Goal: Use online tool/utility: Use online tool/utility

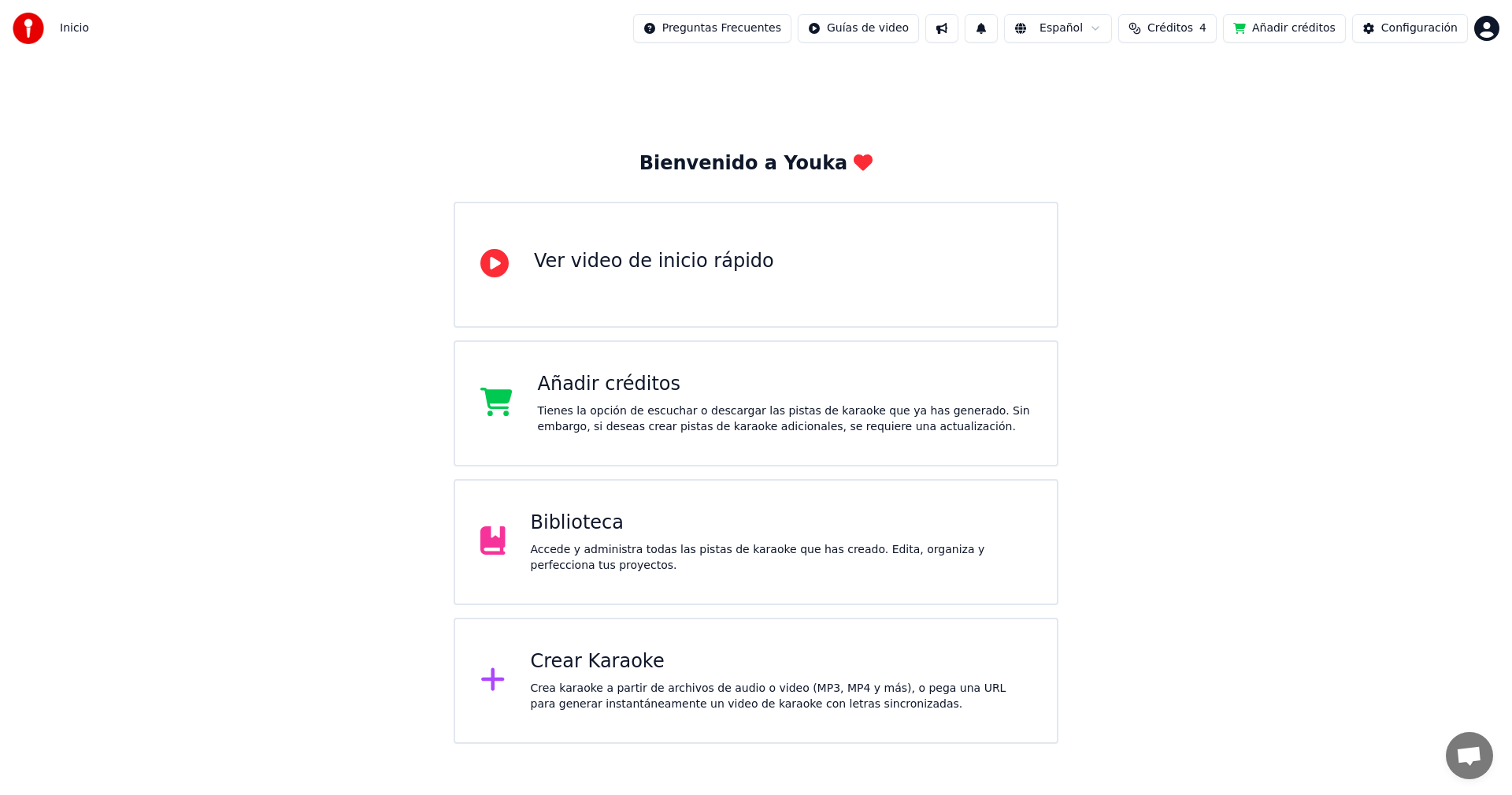
click at [619, 677] on div "Crear Karaoke Crea karaoke a partir de archivos de audio o video (MP3, MP4 y má…" at bounding box center [781, 680] width 502 height 63
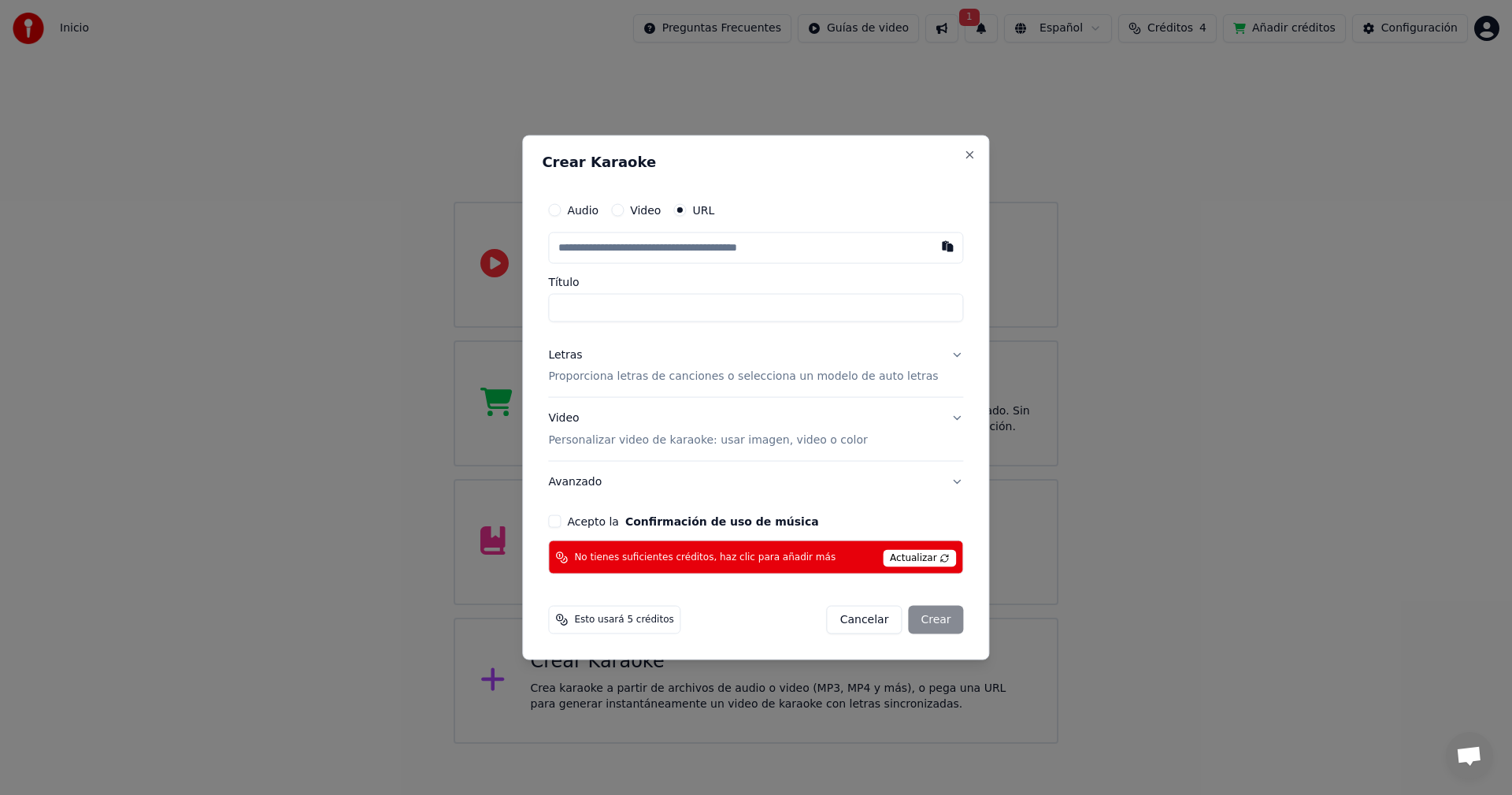
click at [636, 629] on div "Esto usará 5 créditos" at bounding box center [614, 619] width 133 height 28
click at [632, 622] on span "Esto usará 5 créditos" at bounding box center [624, 619] width 99 height 12
click at [894, 545] on div "No tienes suficientes créditos, haz clic para añadir más Actualizar" at bounding box center [756, 557] width 415 height 34
click at [916, 552] on span "Actualizar" at bounding box center [920, 558] width 74 height 17
click at [925, 559] on span "Actualizar" at bounding box center [920, 558] width 74 height 17
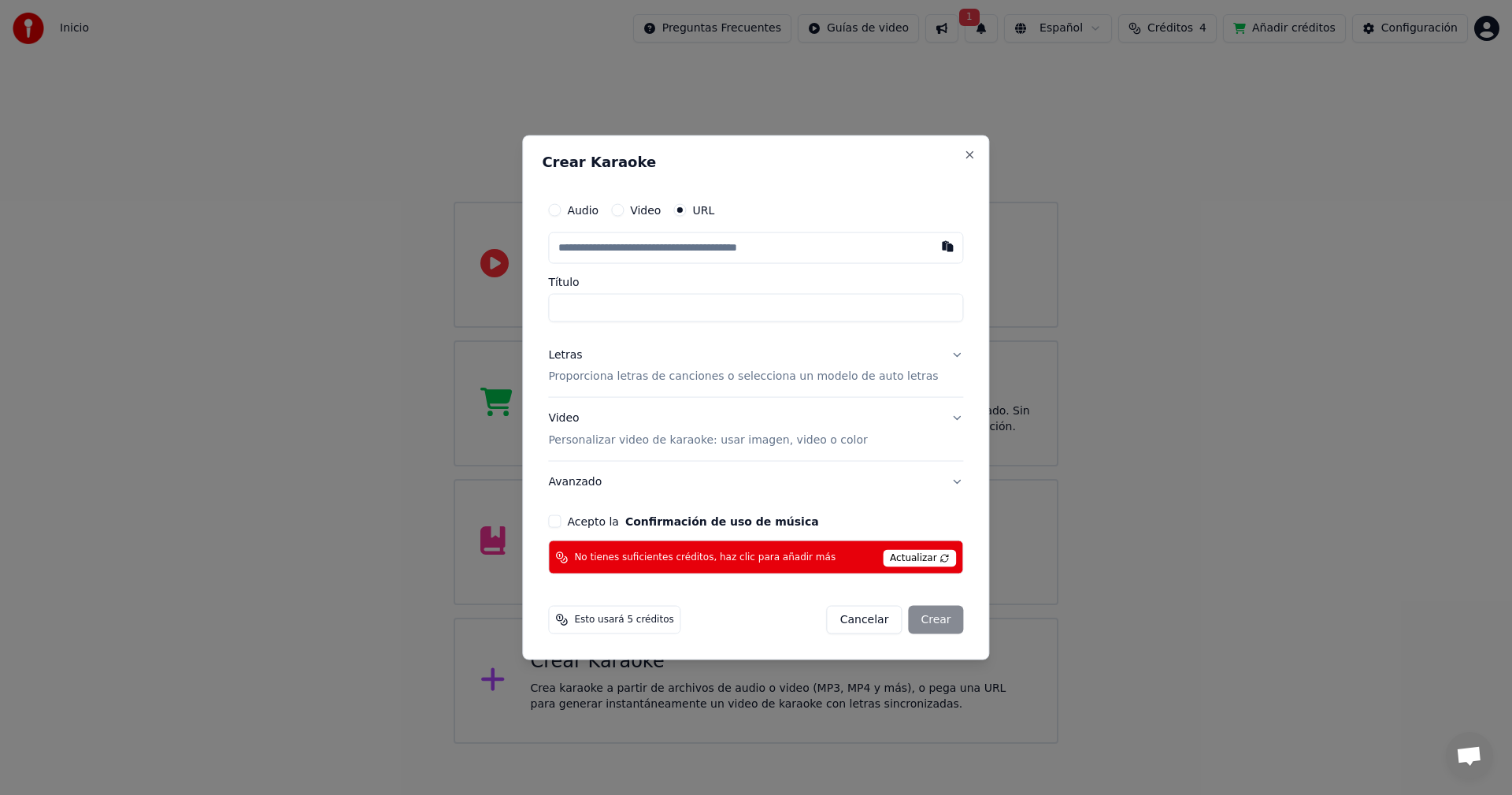
click at [925, 559] on span "Actualizar" at bounding box center [920, 558] width 74 height 17
click at [870, 621] on button "Cancelar" at bounding box center [864, 619] width 76 height 28
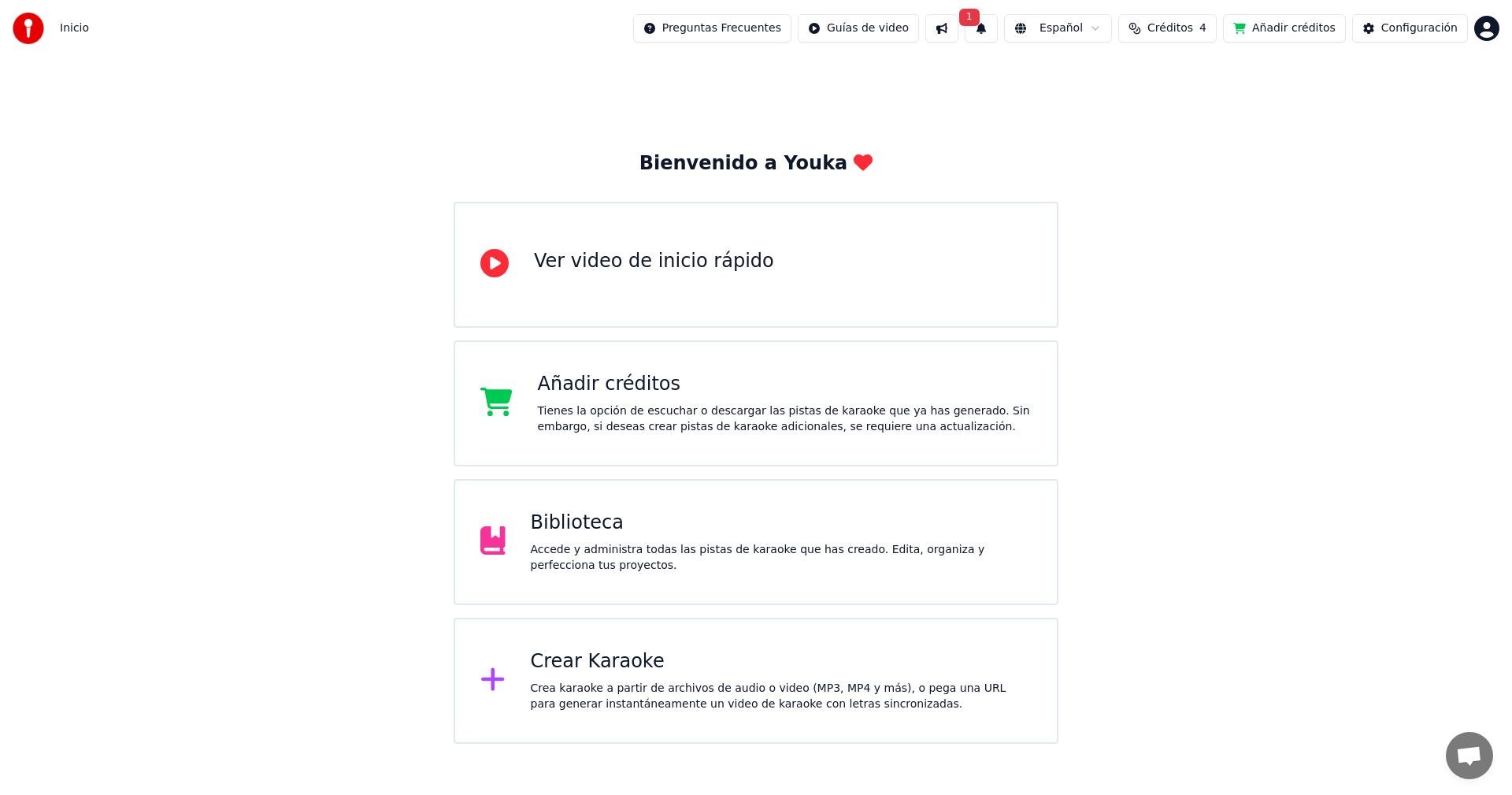
click at [959, 20] on button at bounding box center [942, 28] width 33 height 28
click at [959, 31] on button at bounding box center [942, 28] width 33 height 28
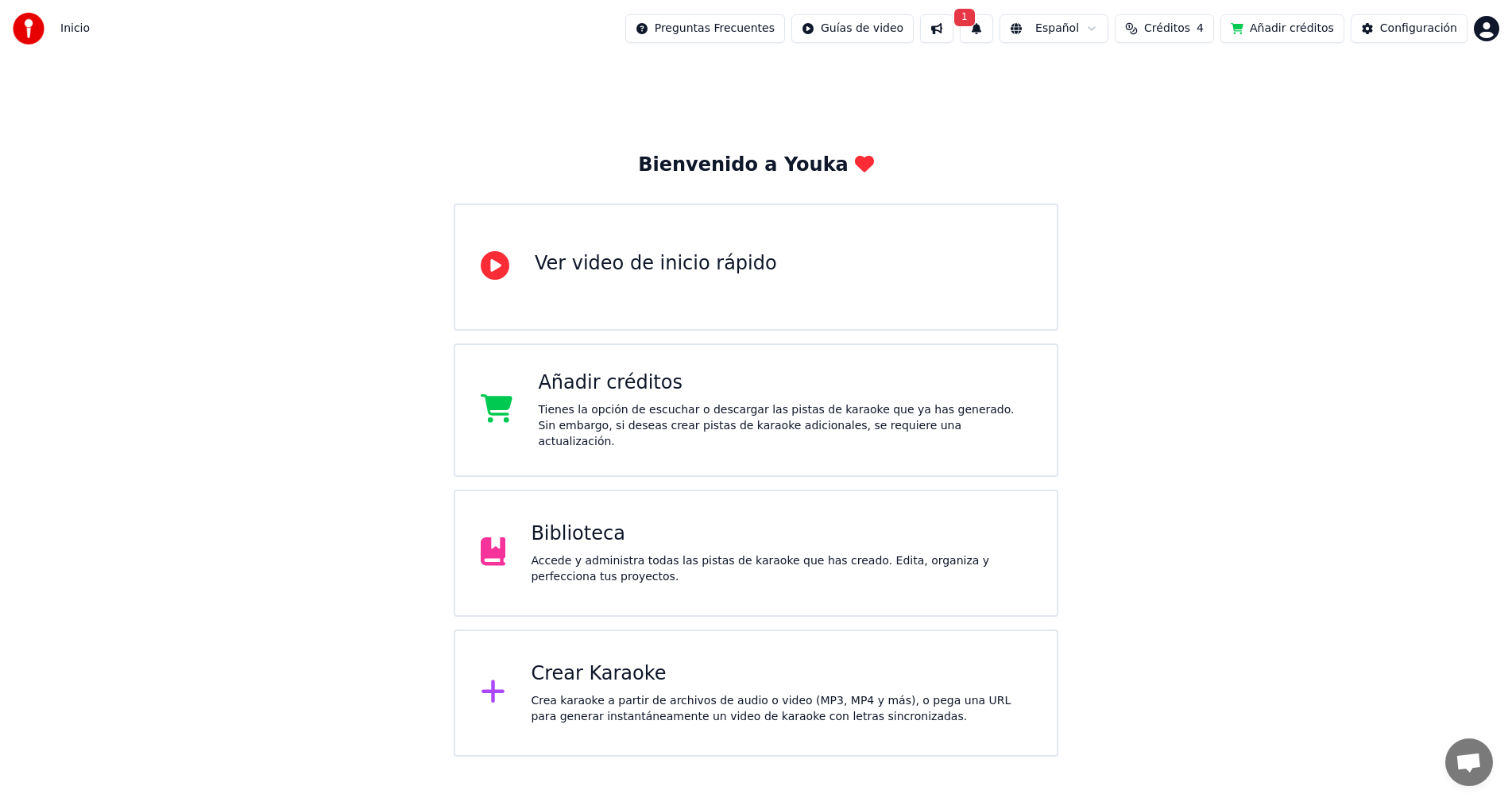
click at [993, 30] on button "1" at bounding box center [976, 28] width 34 height 29
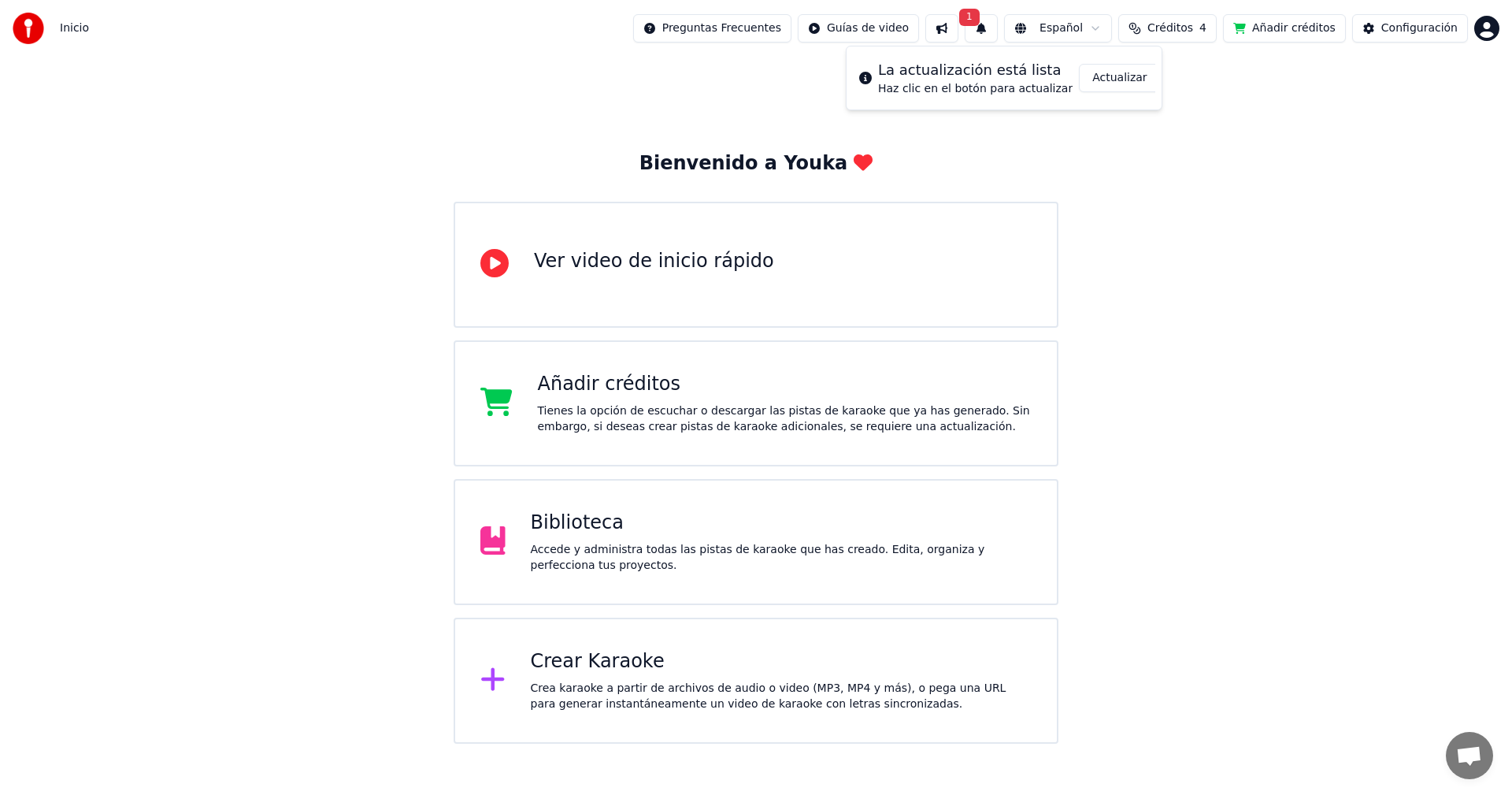
click at [1108, 82] on button "Actualizar" at bounding box center [1120, 77] width 81 height 28
click at [594, 413] on div "Tienes la opción de escuchar o descargar las pistas de karaoke que ya has gener…" at bounding box center [785, 419] width 495 height 32
